Goal: Information Seeking & Learning: Learn about a topic

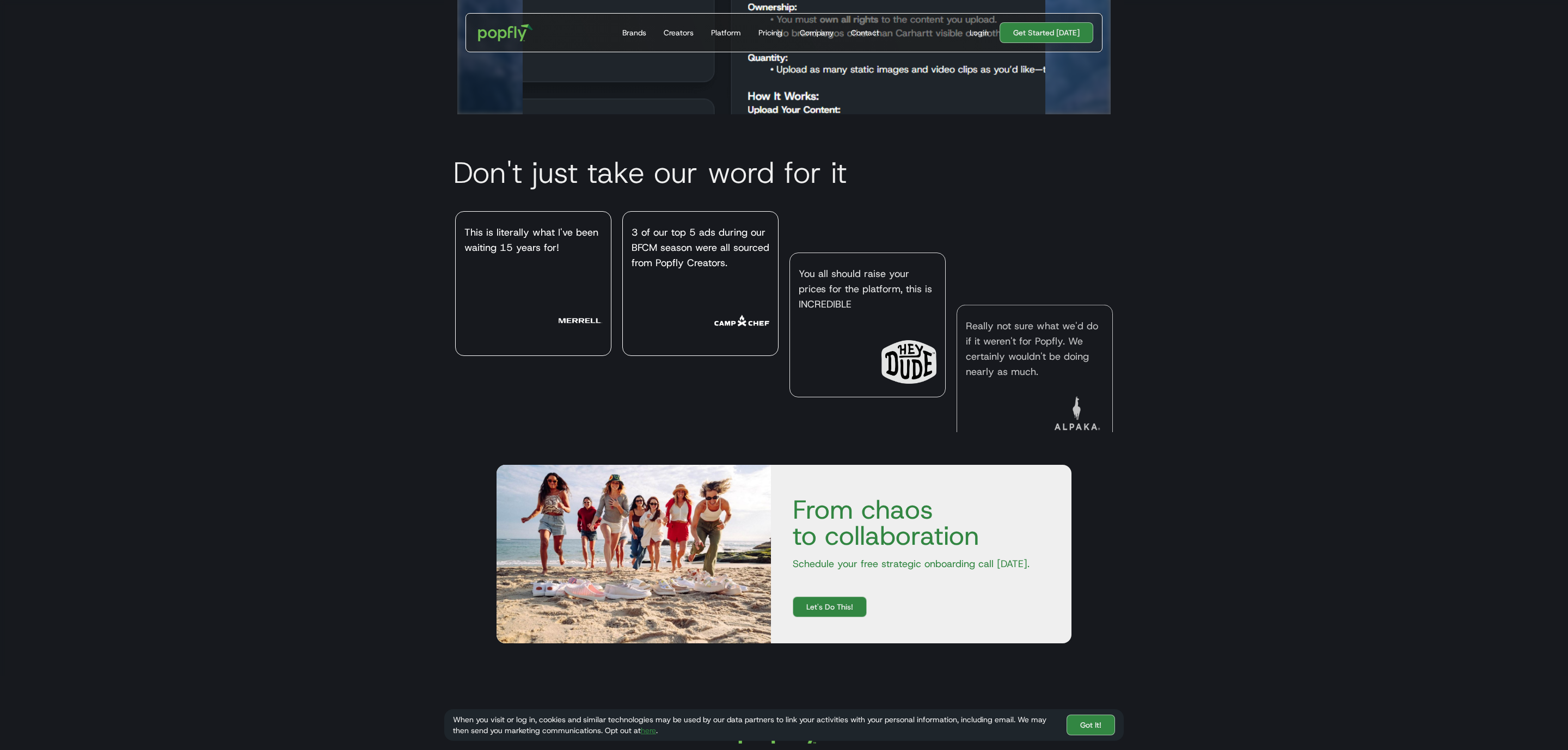
scroll to position [4874, 0]
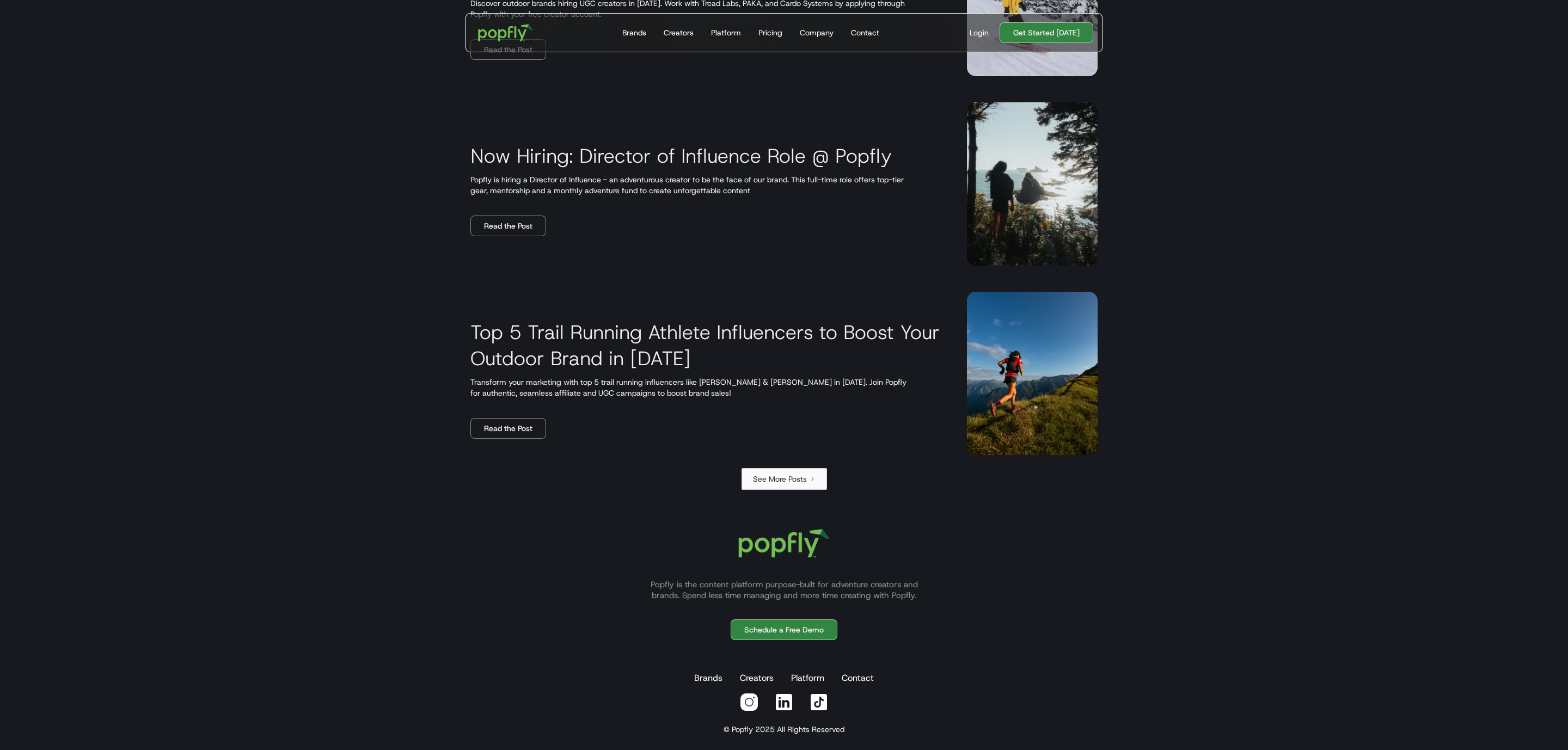
scroll to position [1679, 0]
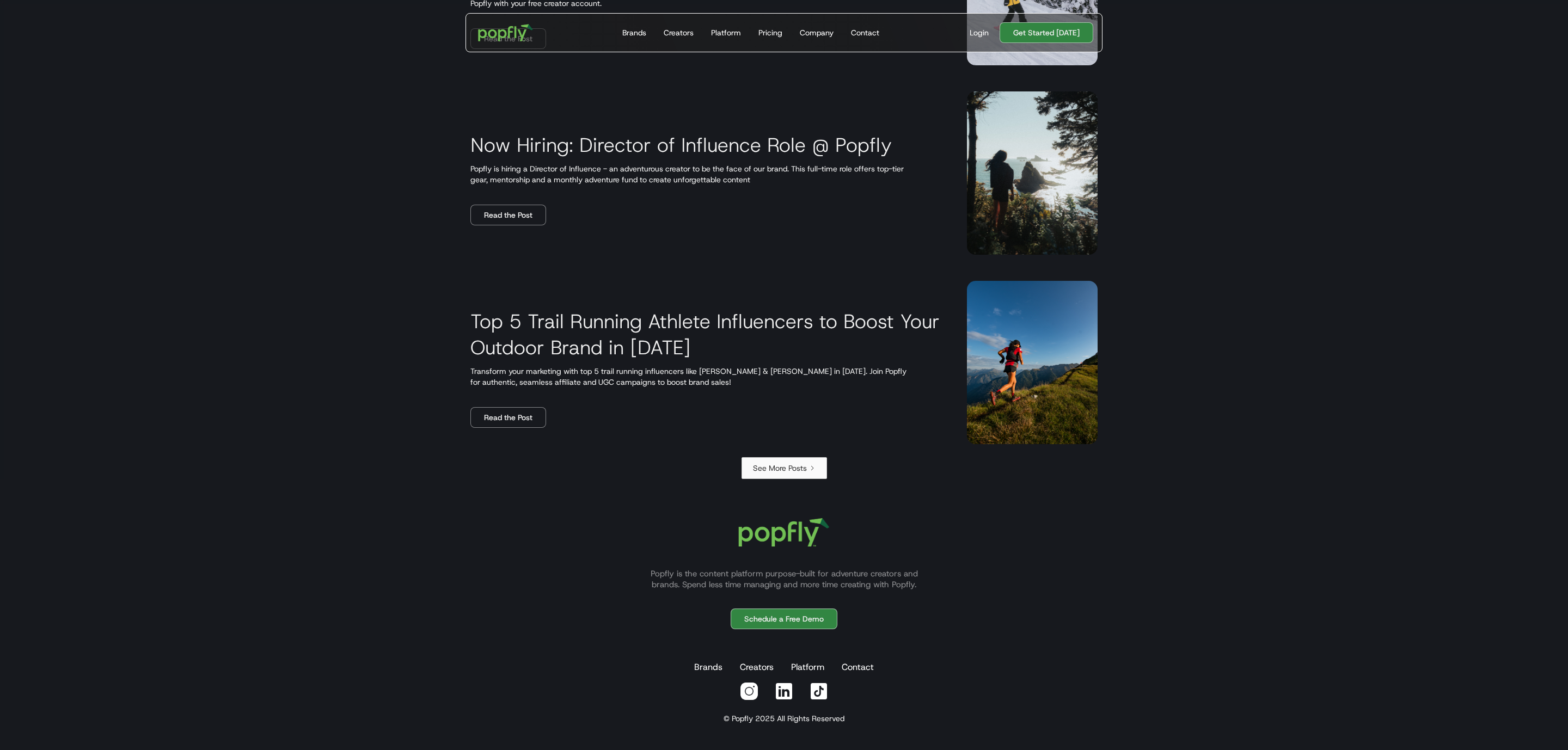
click at [801, 475] on link "See More Posts" at bounding box center [784, 468] width 85 height 22
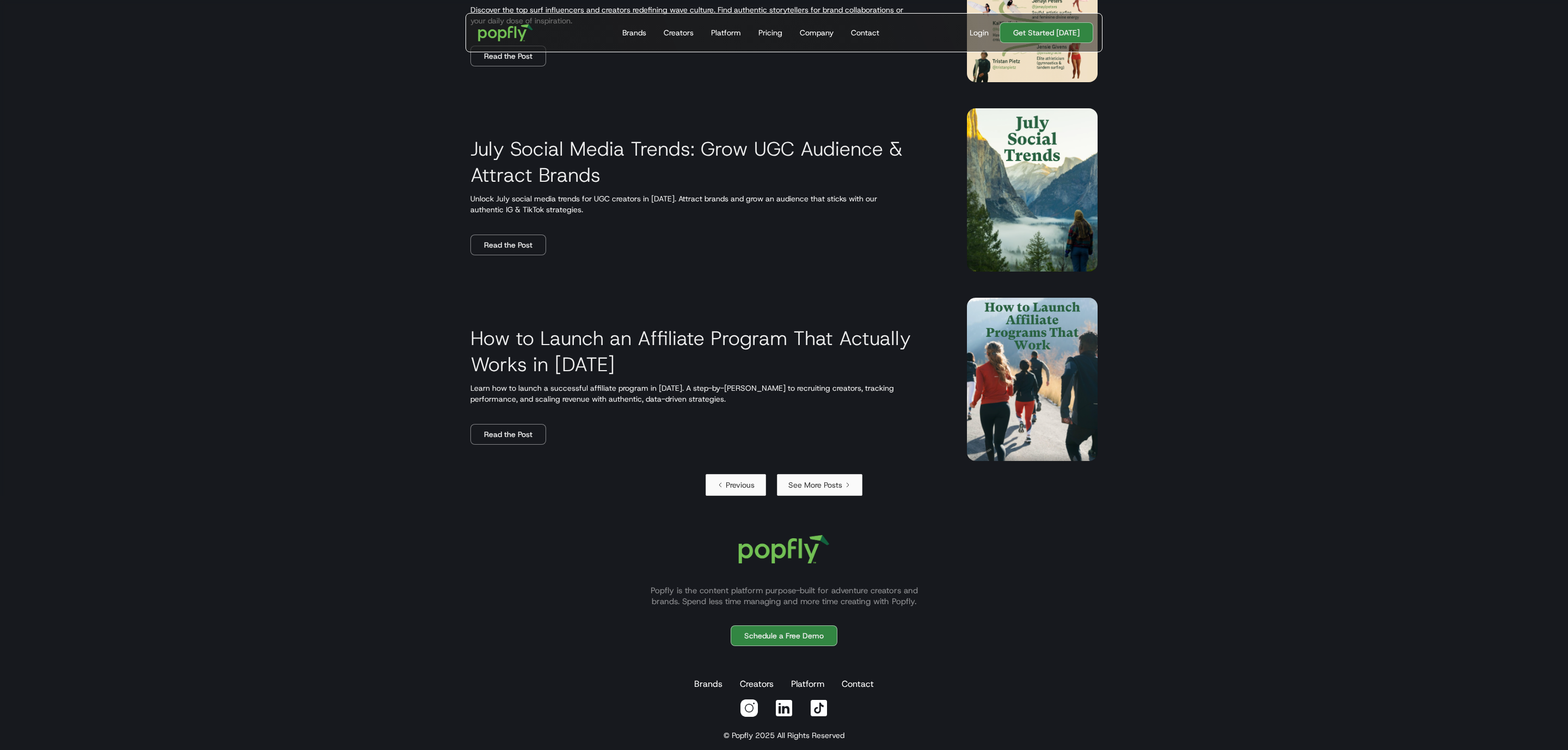
scroll to position [1638, 0]
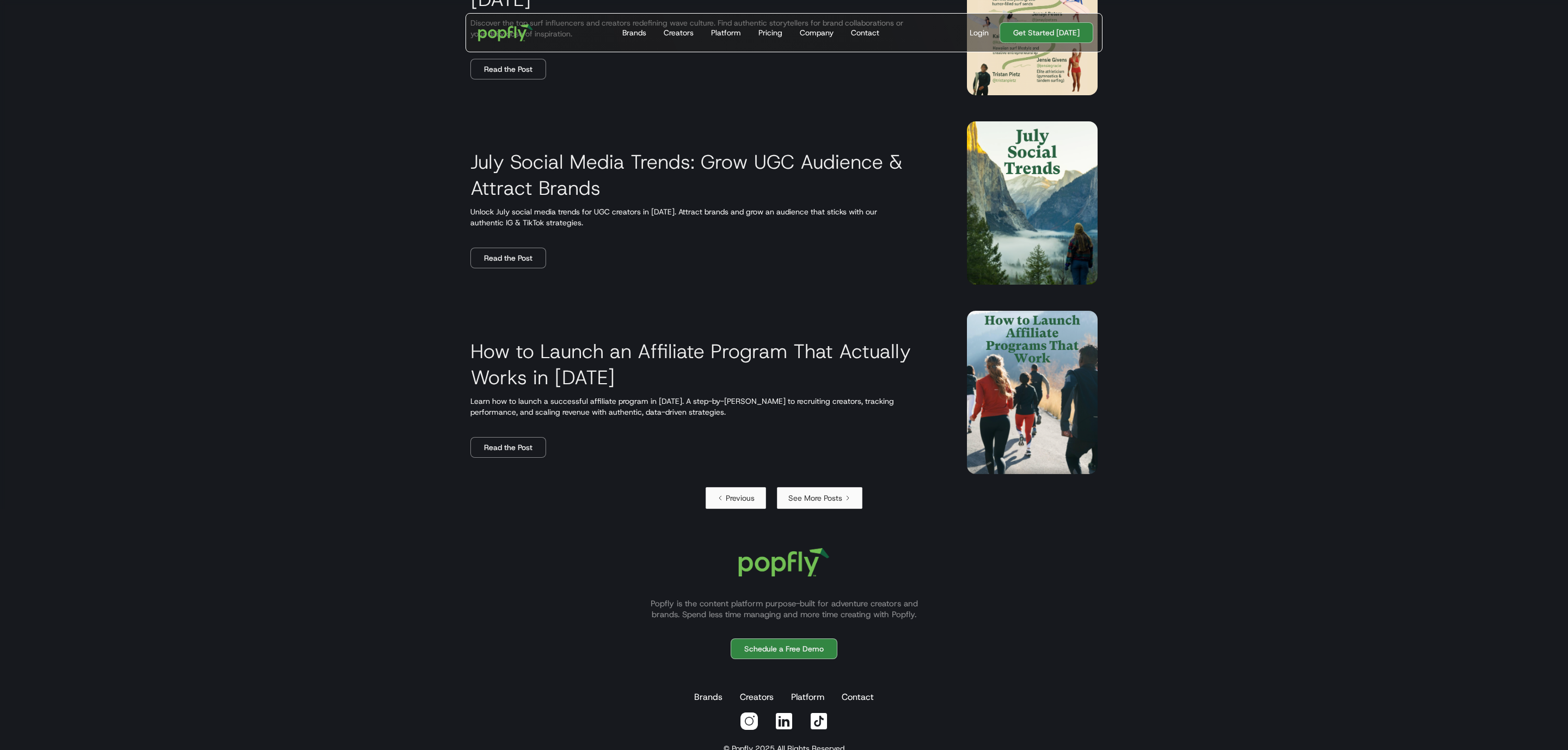
click at [810, 499] on div "See More Posts" at bounding box center [815, 498] width 54 height 11
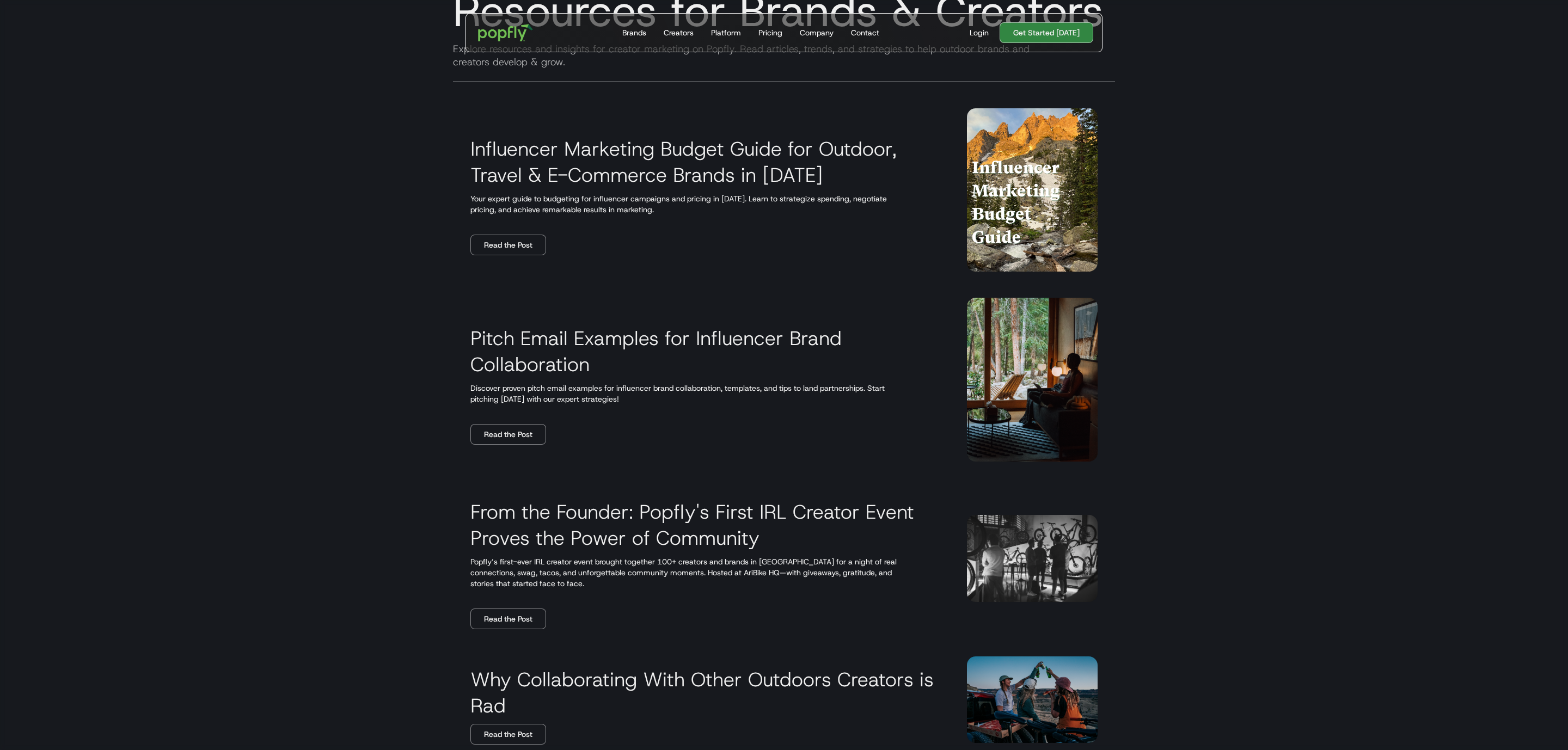
scroll to position [144, 0]
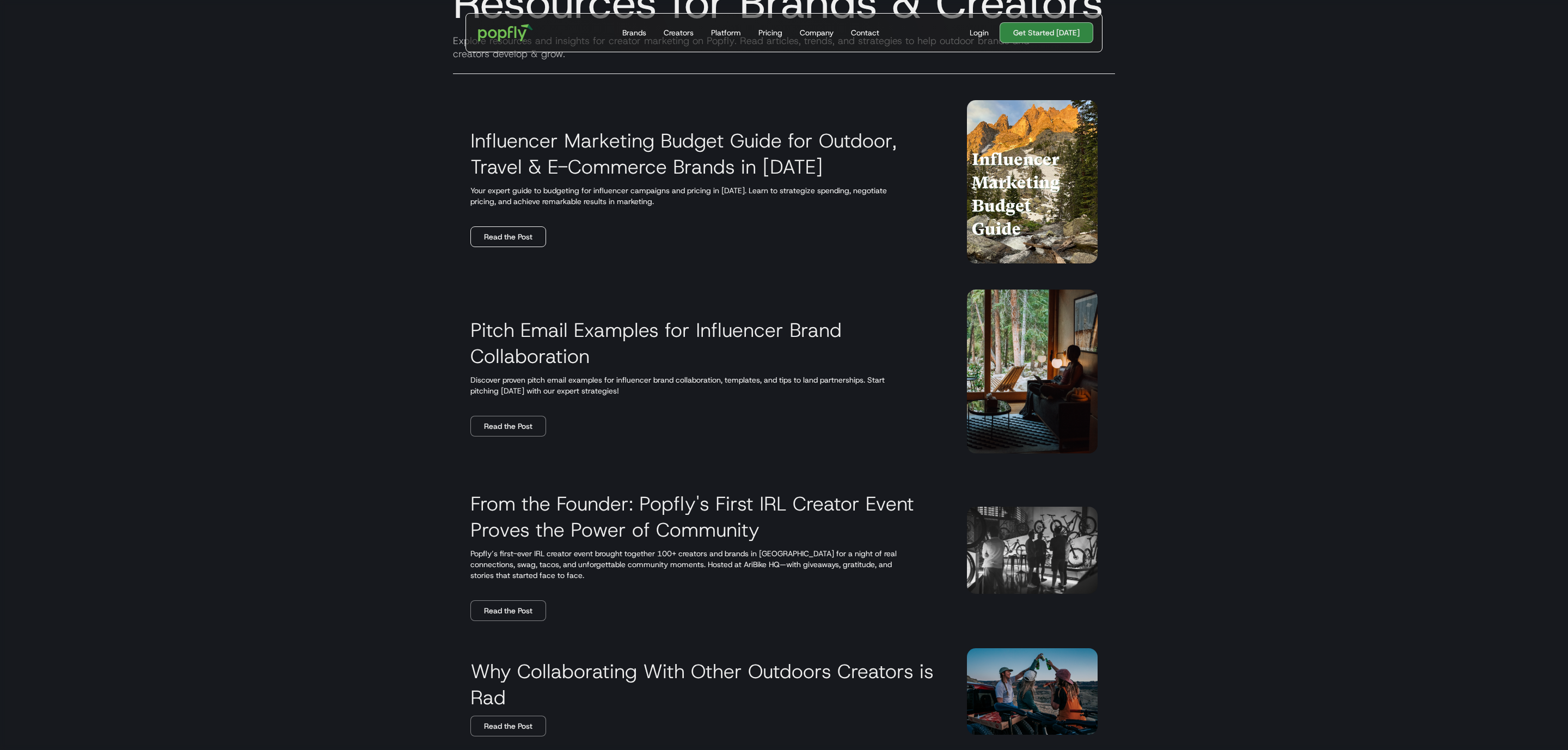
drag, startPoint x: 486, startPoint y: 231, endPoint x: 475, endPoint y: 237, distance: 12.5
click at [486, 231] on link "Read the Post" at bounding box center [508, 237] width 76 height 21
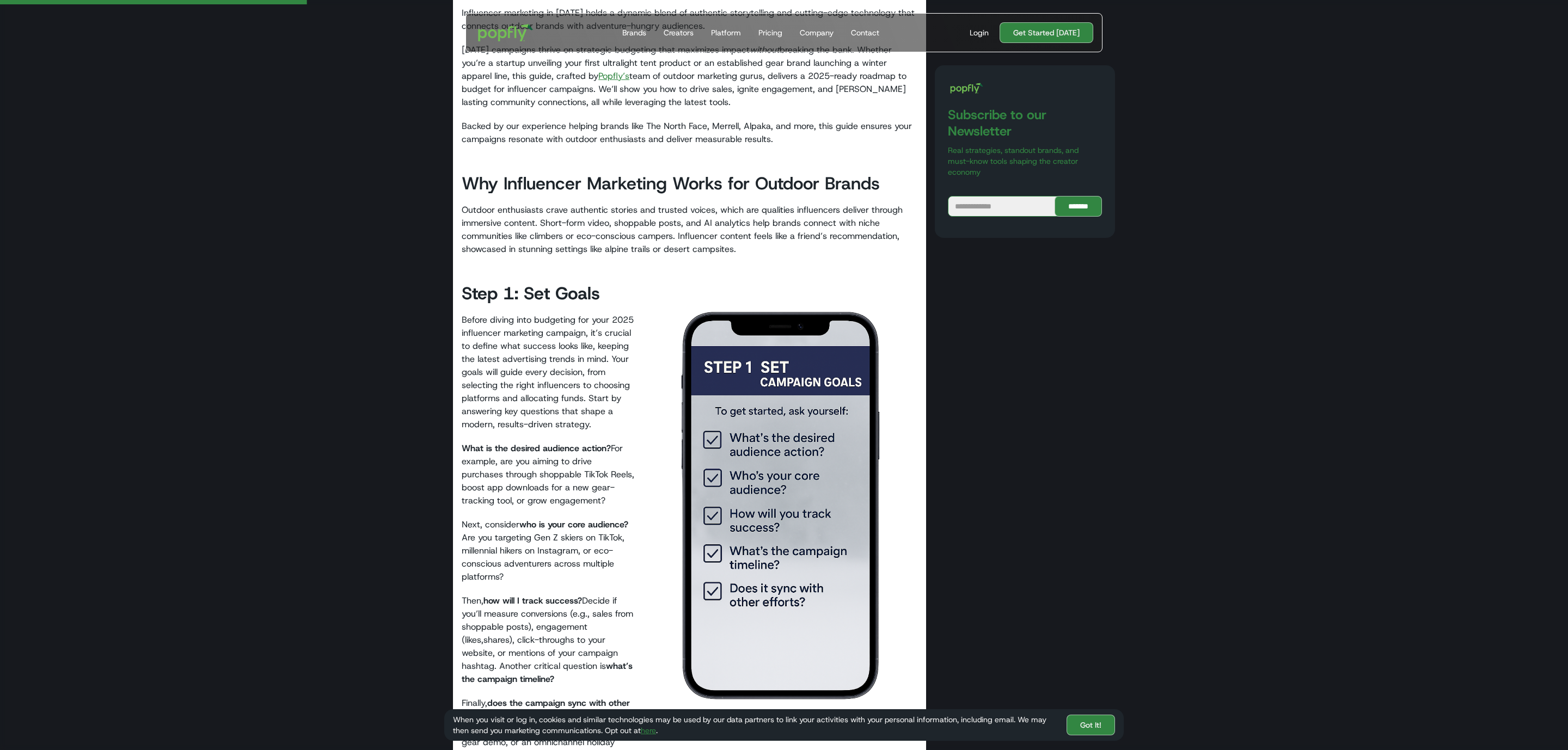
scroll to position [662, 0]
